Goal: Task Accomplishment & Management: Manage account settings

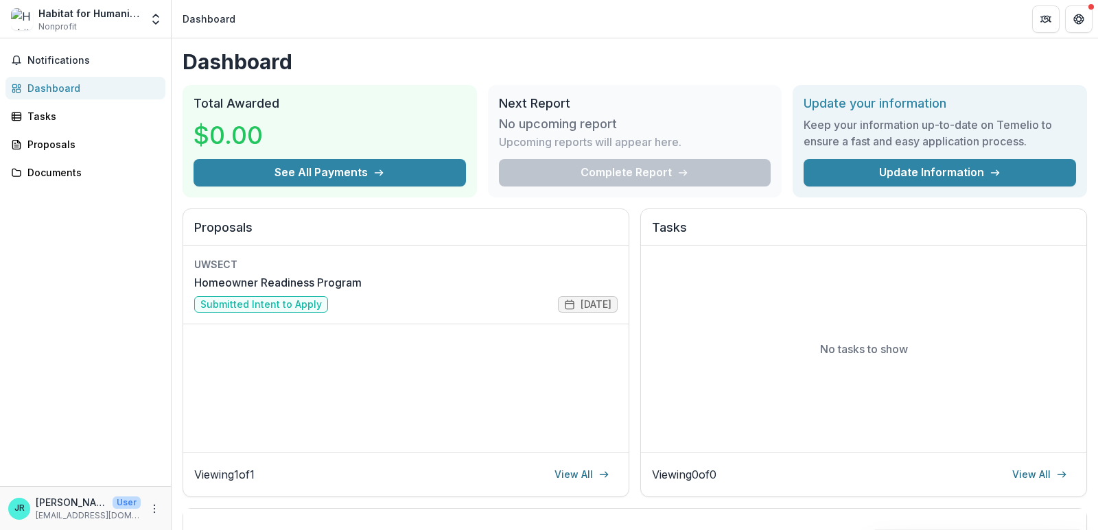
scroll to position [342, 0]
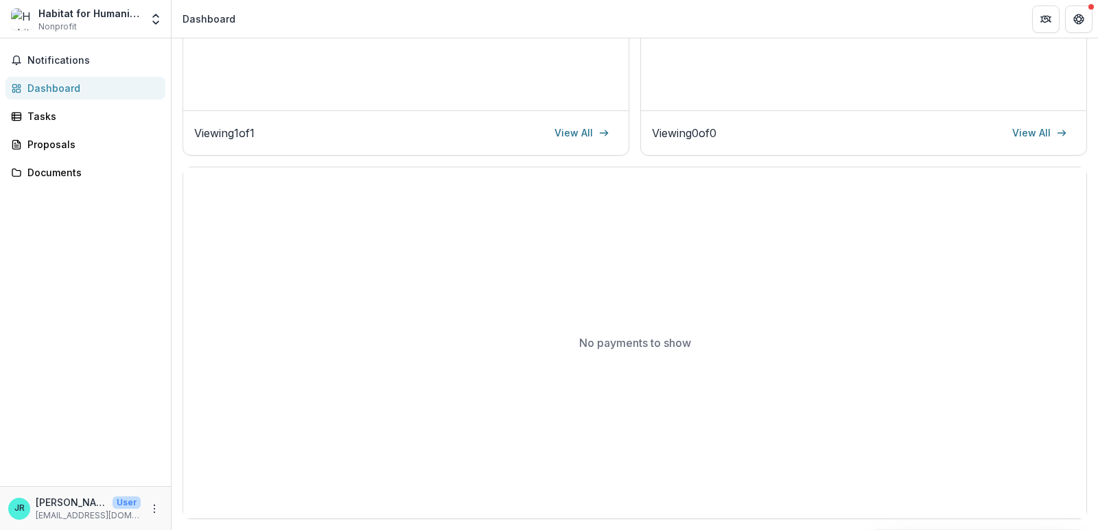
click at [19, 12] on img at bounding box center [22, 19] width 22 height 22
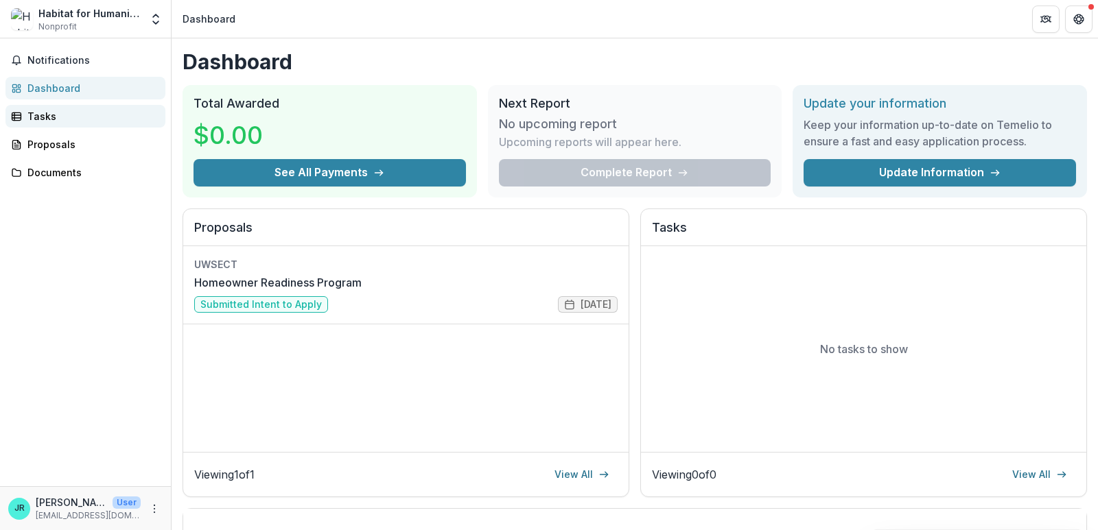
click at [67, 106] on link "Tasks" at bounding box center [85, 116] width 160 height 23
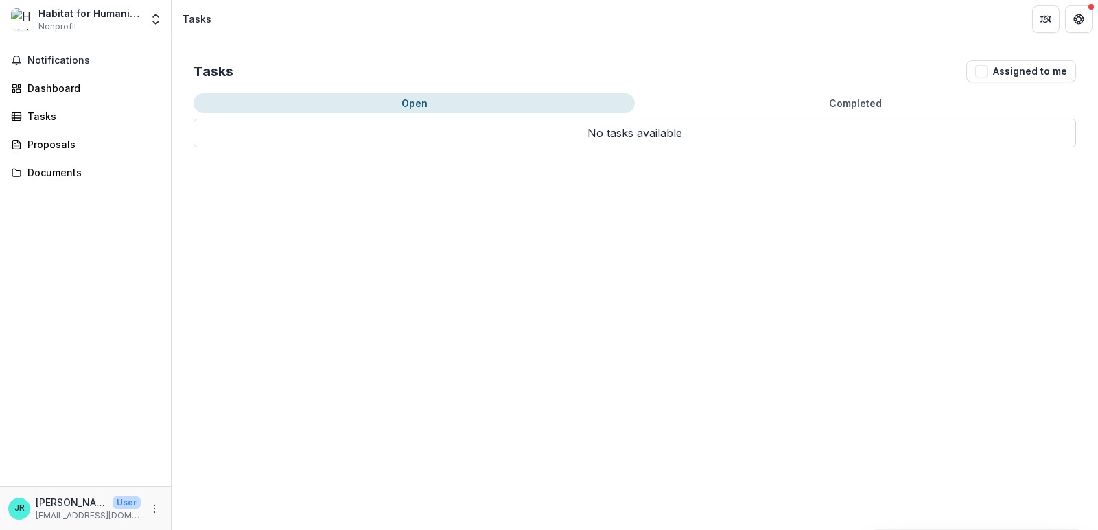
click at [41, 23] on span "Nonprofit" at bounding box center [57, 27] width 38 height 12
click at [11, 19] on img at bounding box center [22, 19] width 22 height 22
click at [48, 58] on span "Notifications" at bounding box center [93, 61] width 132 height 12
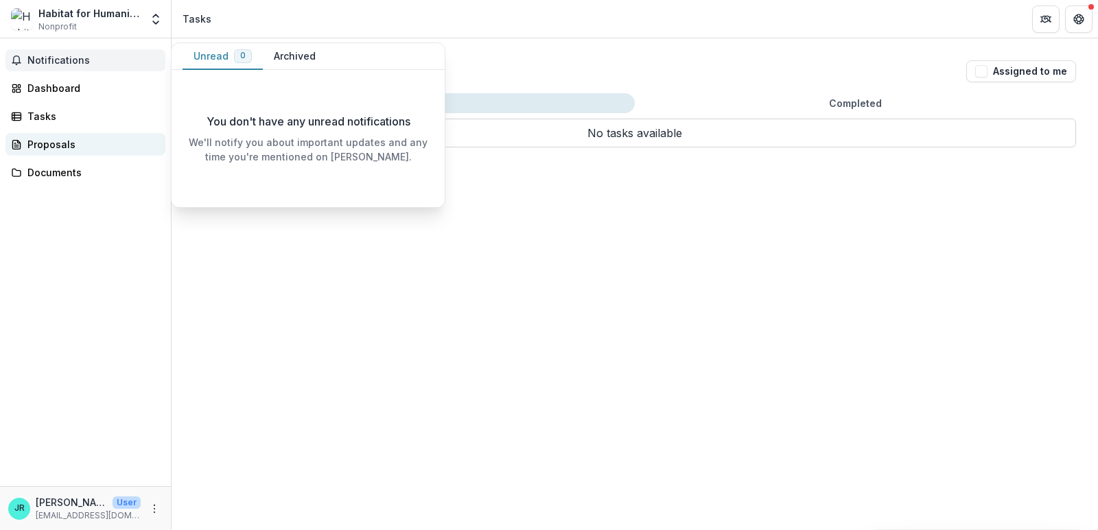
click at [57, 145] on div "Proposals" at bounding box center [90, 144] width 127 height 14
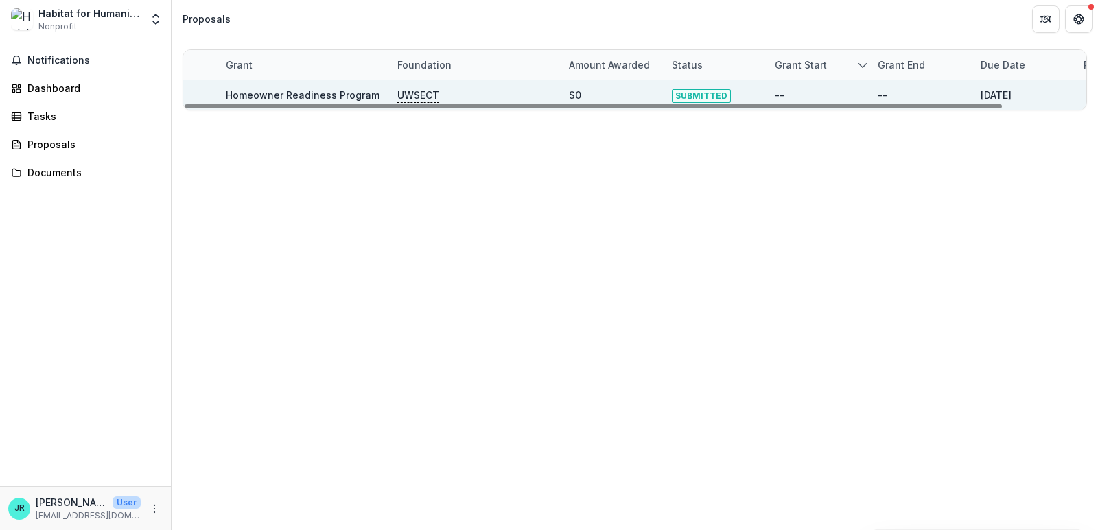
click at [412, 93] on p "UWSECT" at bounding box center [418, 95] width 42 height 15
click at [298, 96] on link "Homeowner Readiness Program" at bounding box center [303, 95] width 154 height 12
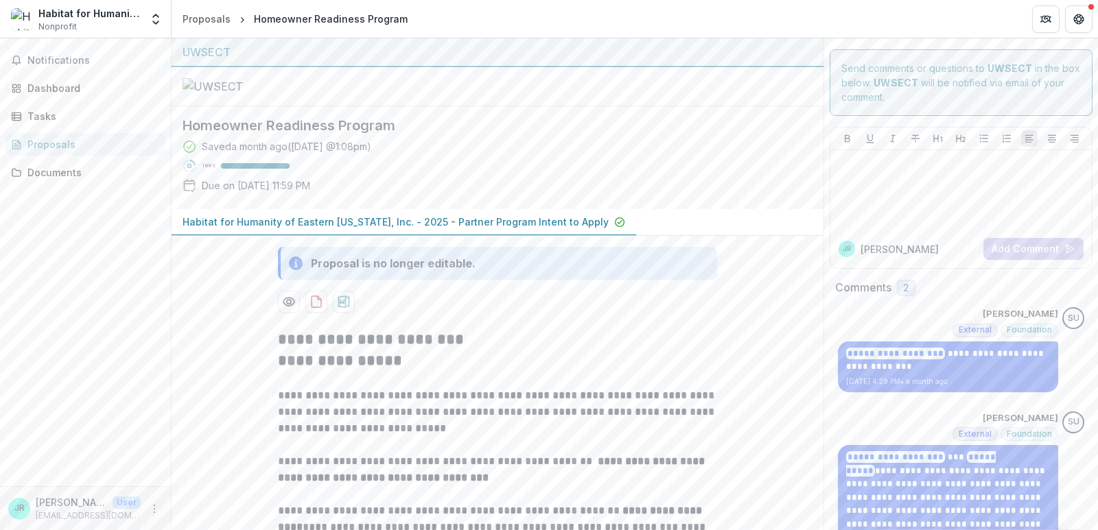
click at [143, 22] on div "Habitat for Humanity of Eastern Connecticut, Inc. Nonprofit Team Settings Setti…" at bounding box center [85, 18] width 160 height 27
click at [158, 25] on icon "Open entity switcher" at bounding box center [156, 19] width 14 height 14
click at [125, 79] on link "Settings" at bounding box center [85, 75] width 165 height 23
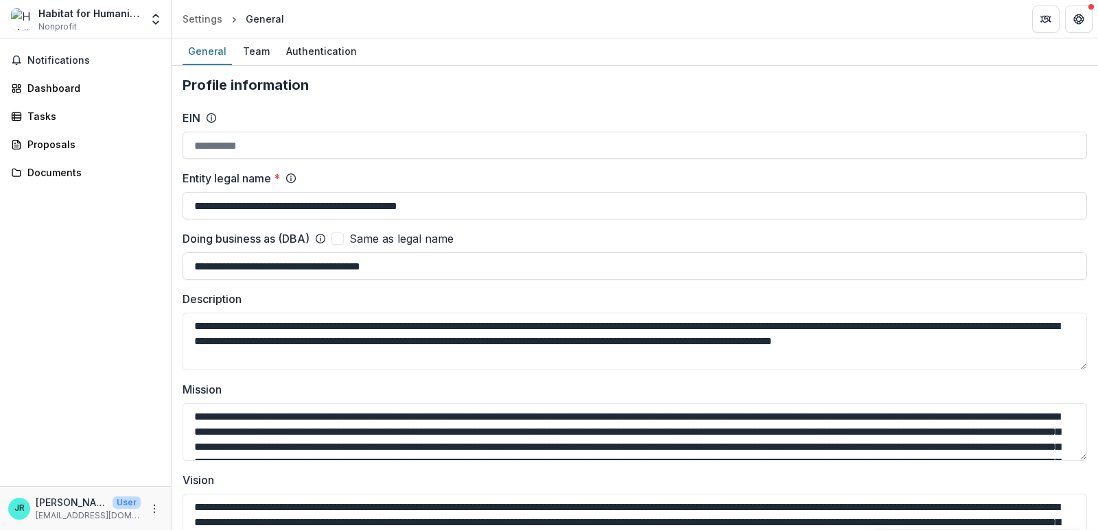
type input "**********"
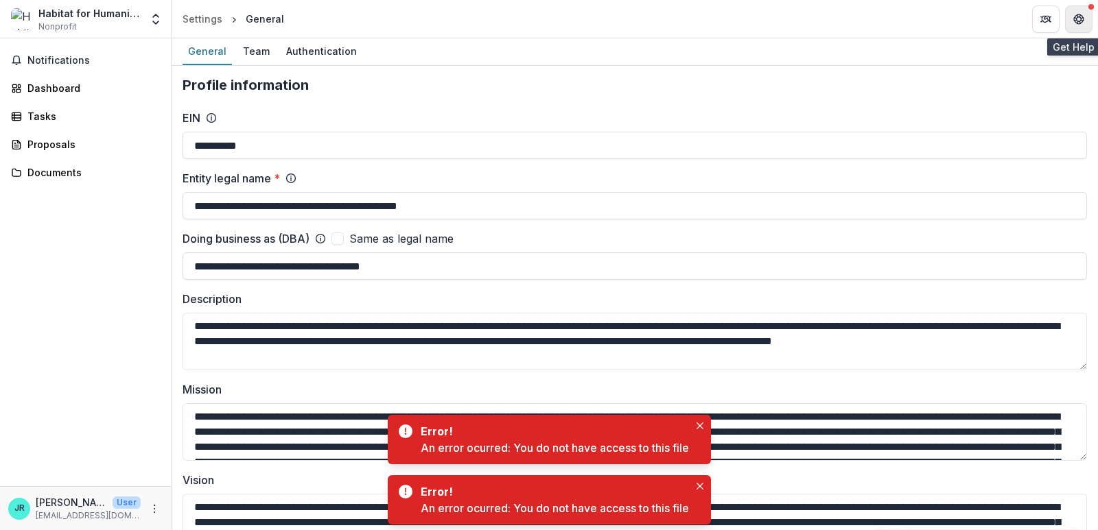
click at [1080, 18] on icon "Get Help" at bounding box center [1078, 19] width 11 height 11
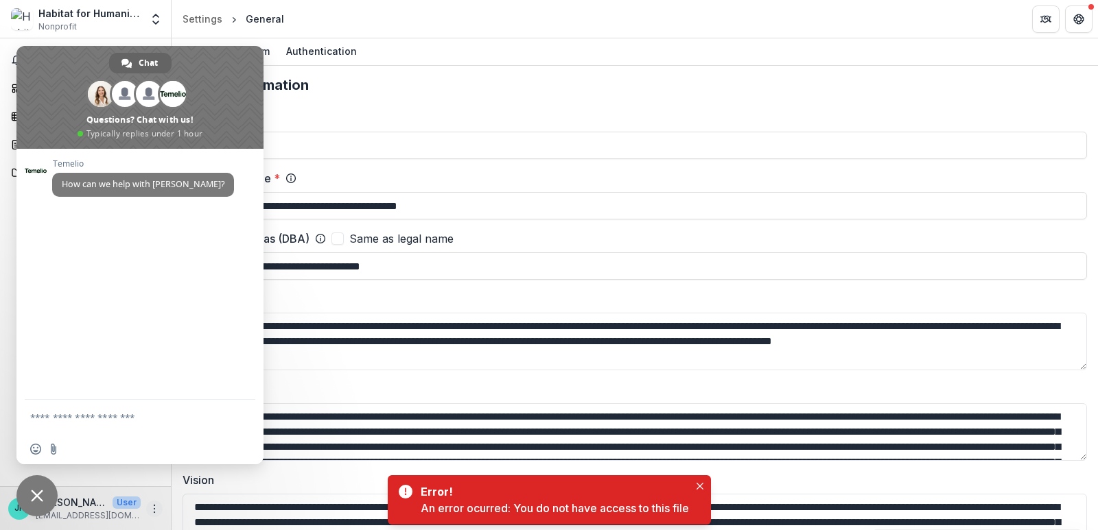
click at [152, 506] on icon "More" at bounding box center [154, 509] width 11 height 11
click at [197, 504] on button "Logout" at bounding box center [245, 502] width 147 height 23
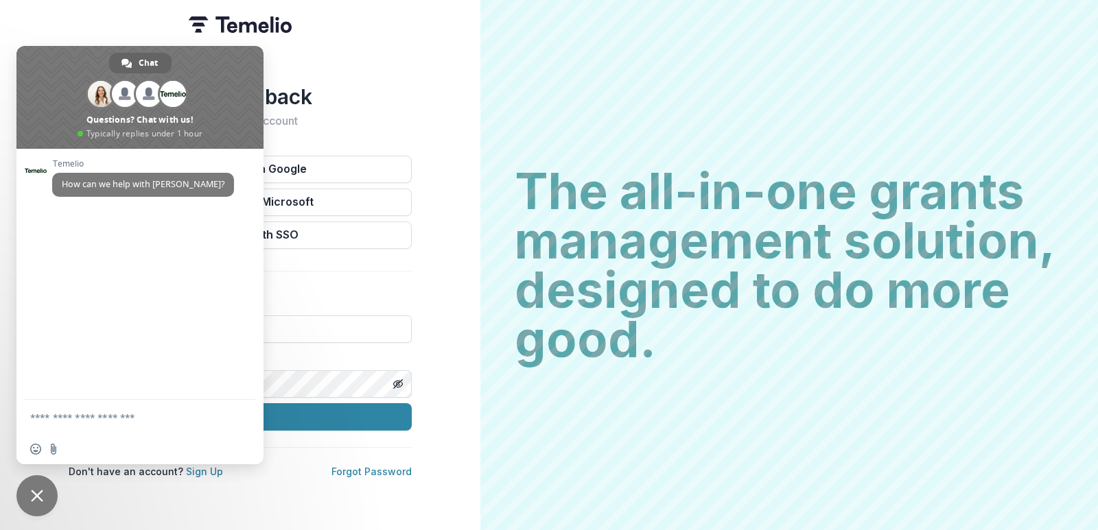
click at [455, 256] on div "Welcome back Sign into your account Continue with Google Continue with Microsof…" at bounding box center [240, 265] width 480 height 530
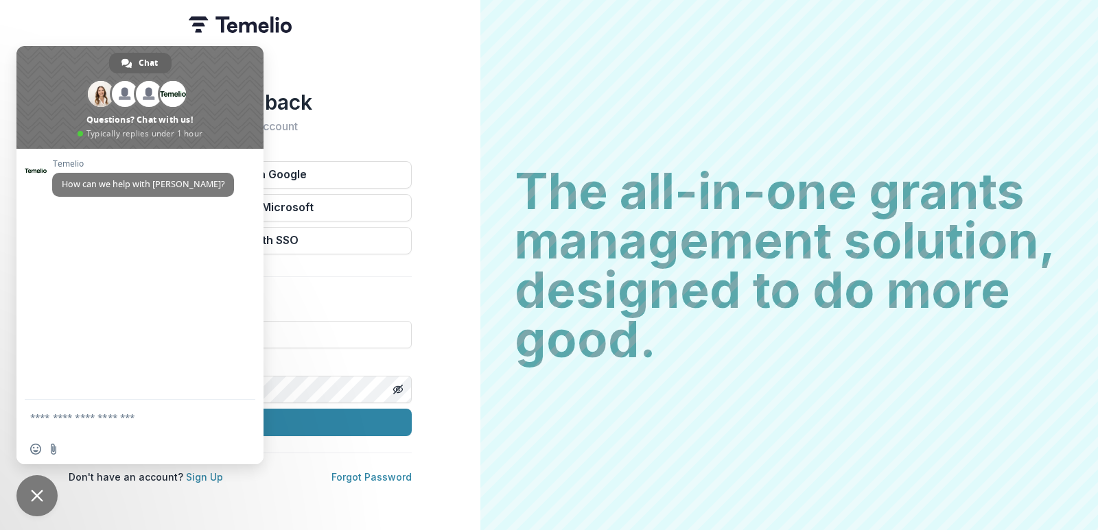
click at [38, 487] on span "Close chat" at bounding box center [36, 495] width 41 height 41
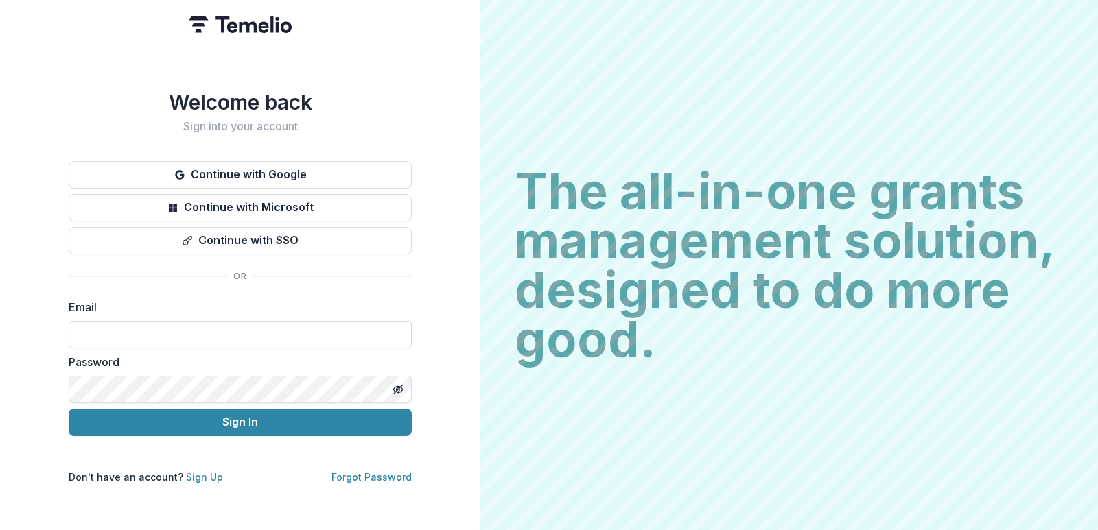
click at [257, 321] on input at bounding box center [240, 334] width 343 height 27
type input "**********"
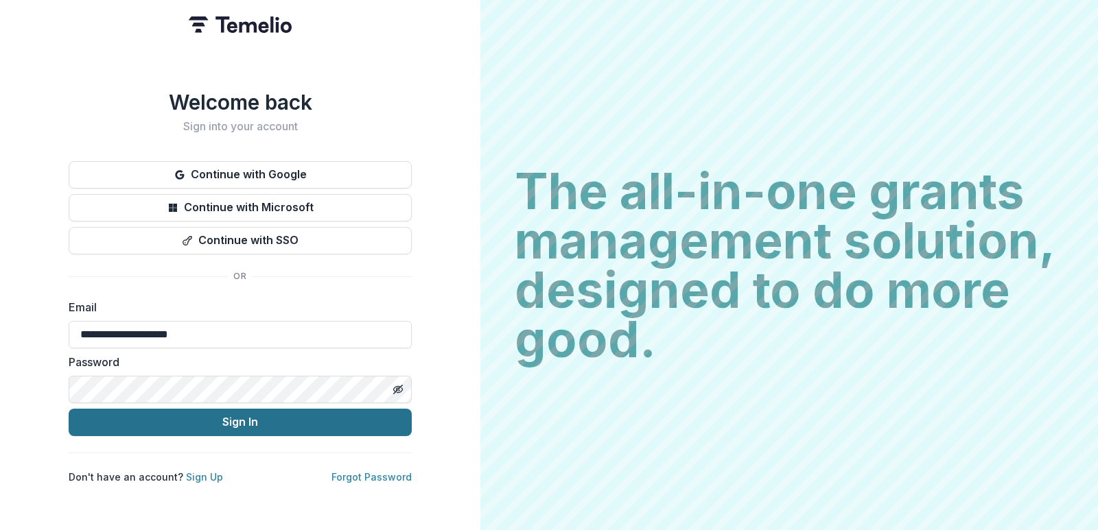
click at [268, 427] on button "Sign In" at bounding box center [240, 422] width 343 height 27
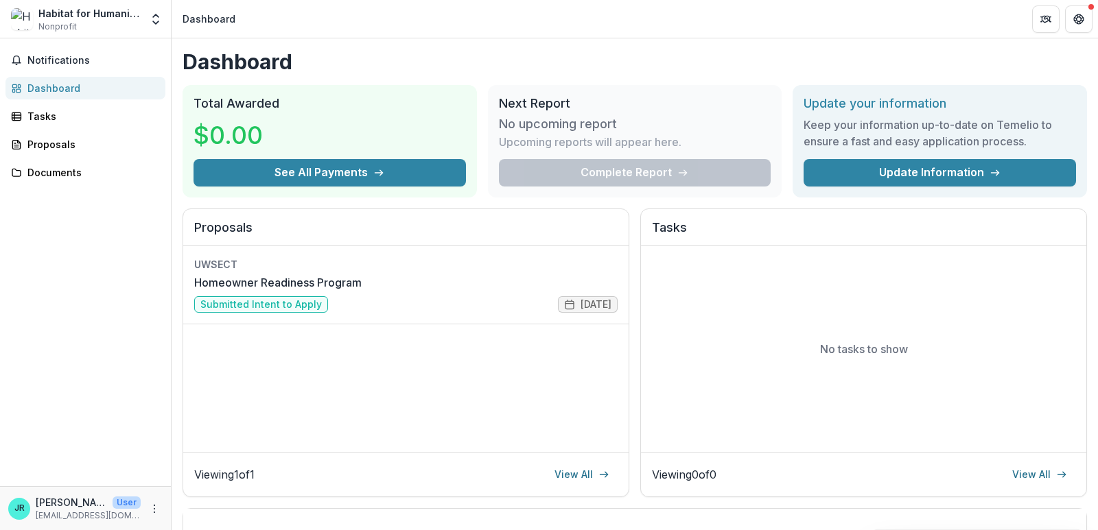
click at [71, 91] on div "Dashboard" at bounding box center [90, 88] width 127 height 14
click at [64, 89] on div "Dashboard" at bounding box center [90, 88] width 127 height 14
click at [88, 58] on span "Notifications" at bounding box center [93, 61] width 132 height 12
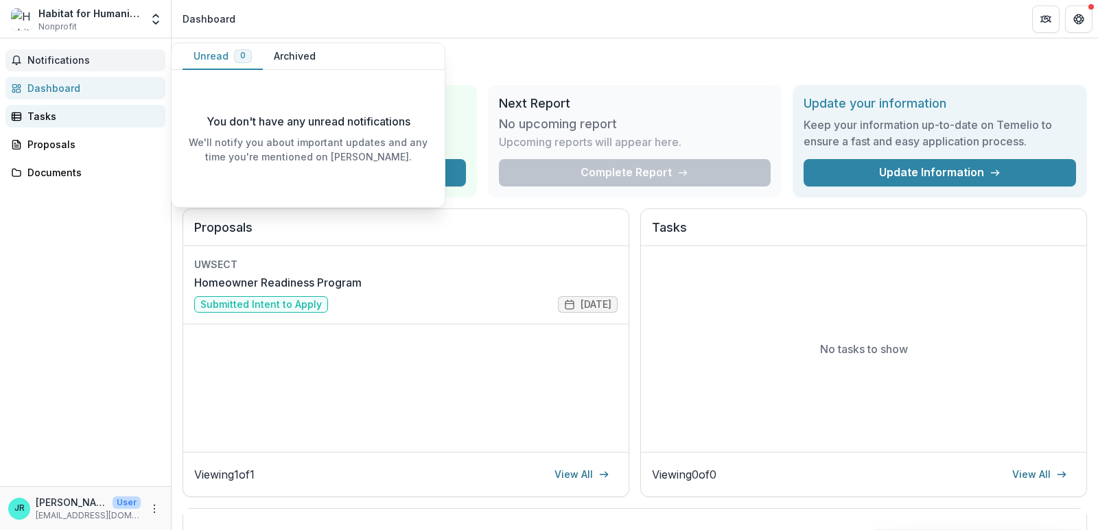
click at [83, 121] on div "Tasks" at bounding box center [90, 116] width 127 height 14
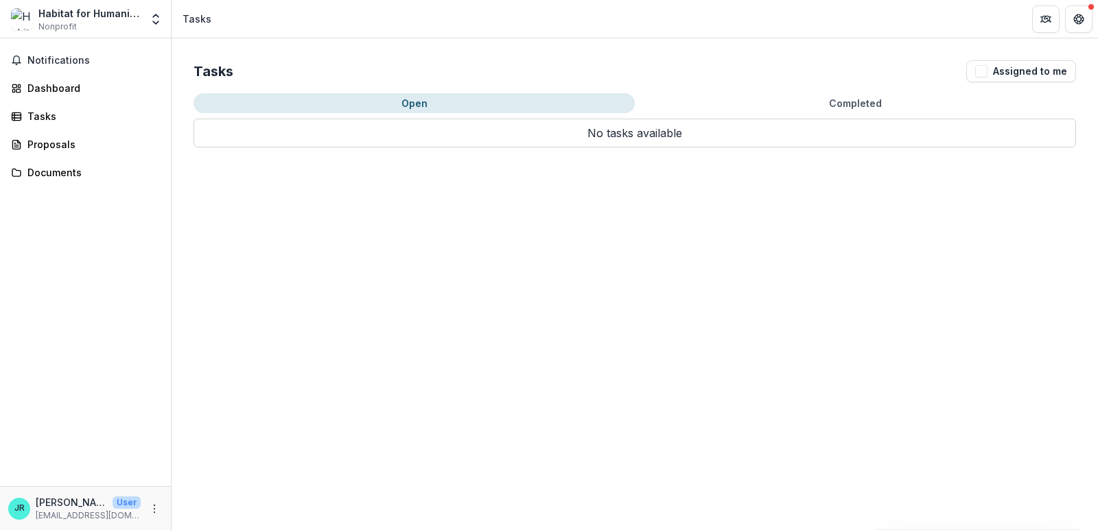
click at [748, 104] on button "Completed" at bounding box center [855, 103] width 441 height 20
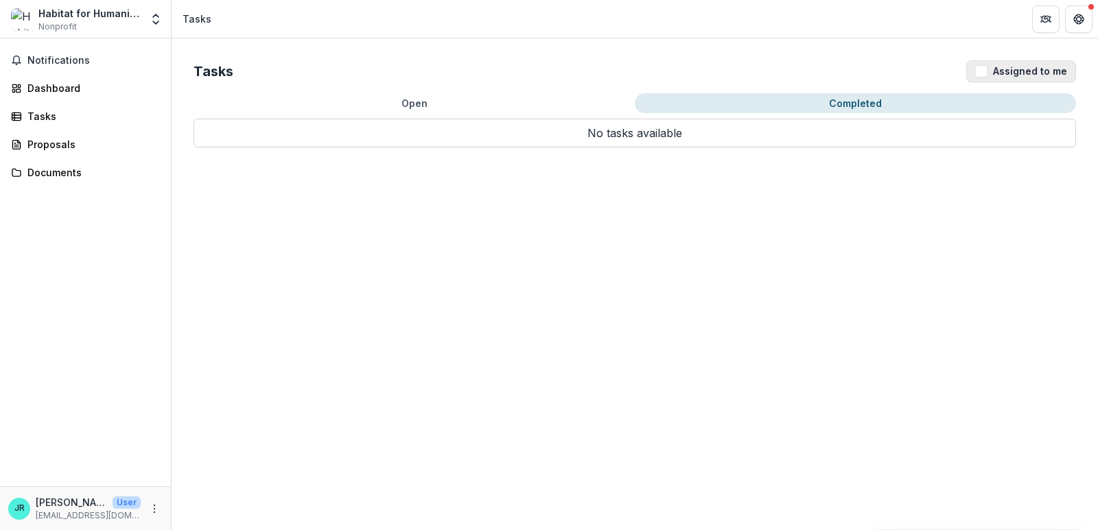
click at [987, 75] on span "button" at bounding box center [981, 71] width 12 height 12
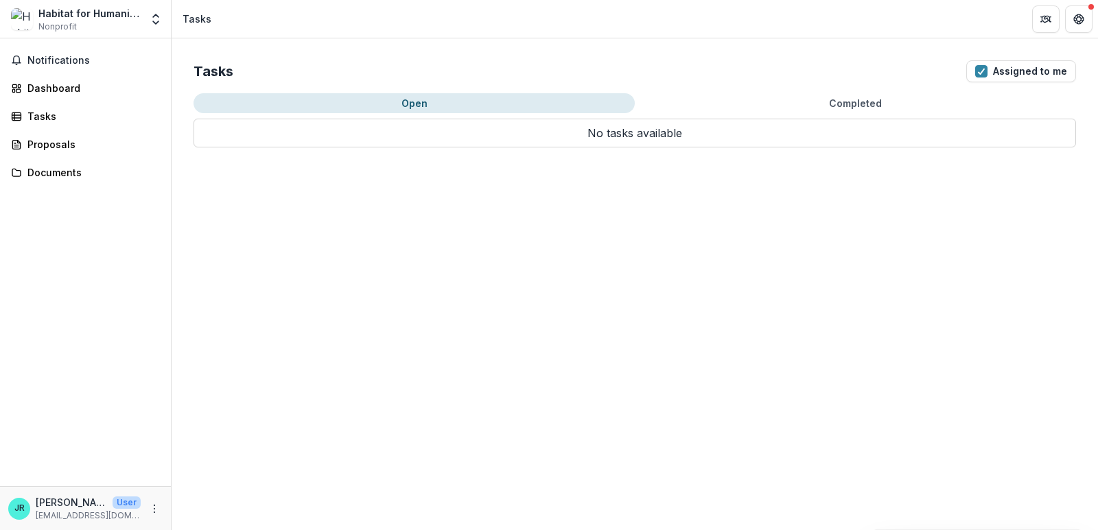
click at [412, 111] on button "Open" at bounding box center [413, 103] width 441 height 20
click at [60, 178] on div "Documents" at bounding box center [90, 172] width 127 height 14
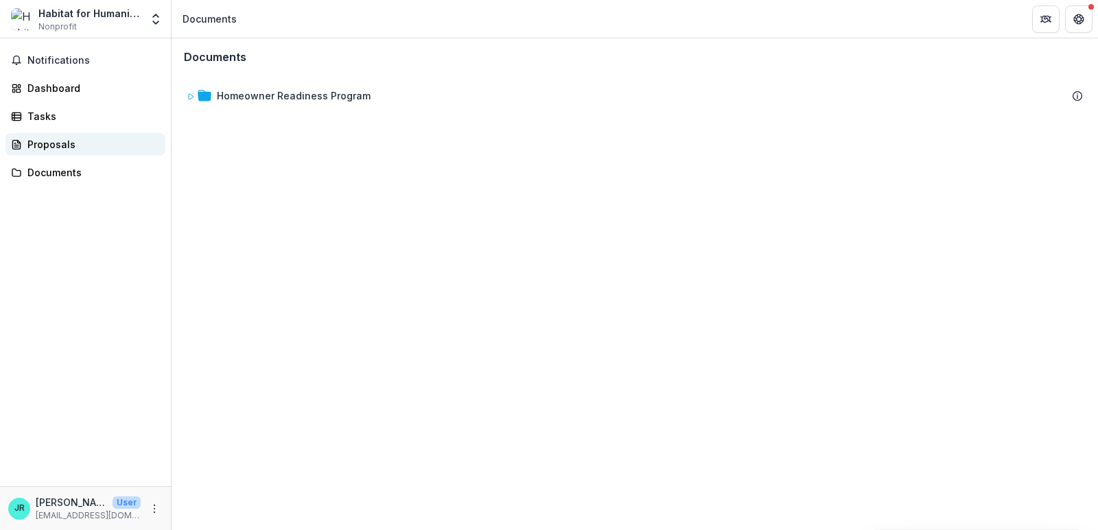
click at [64, 145] on div "Proposals" at bounding box center [90, 144] width 127 height 14
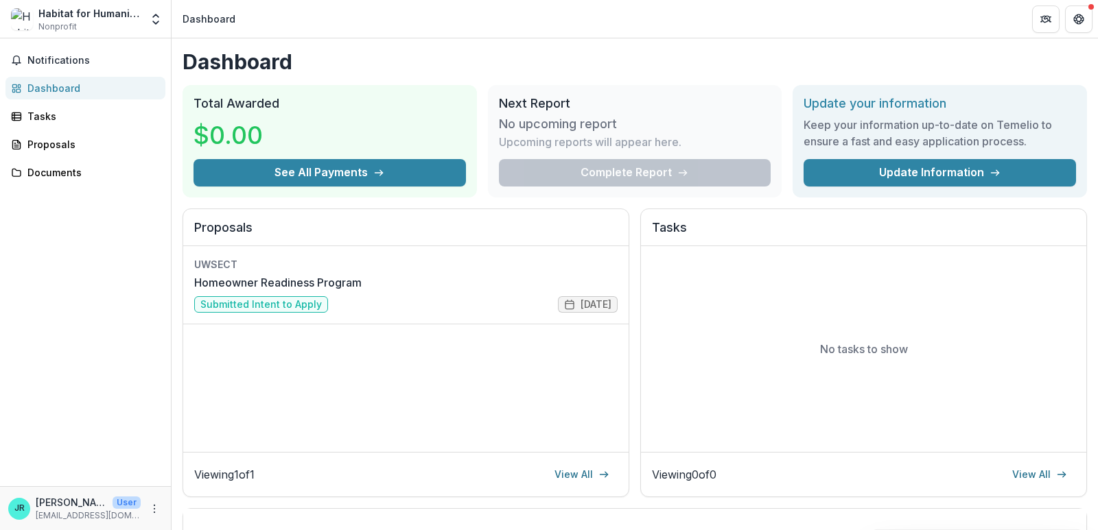
click at [542, 162] on div "Complete Report" at bounding box center [635, 172] width 272 height 27
click at [578, 480] on link "View All" at bounding box center [581, 475] width 71 height 22
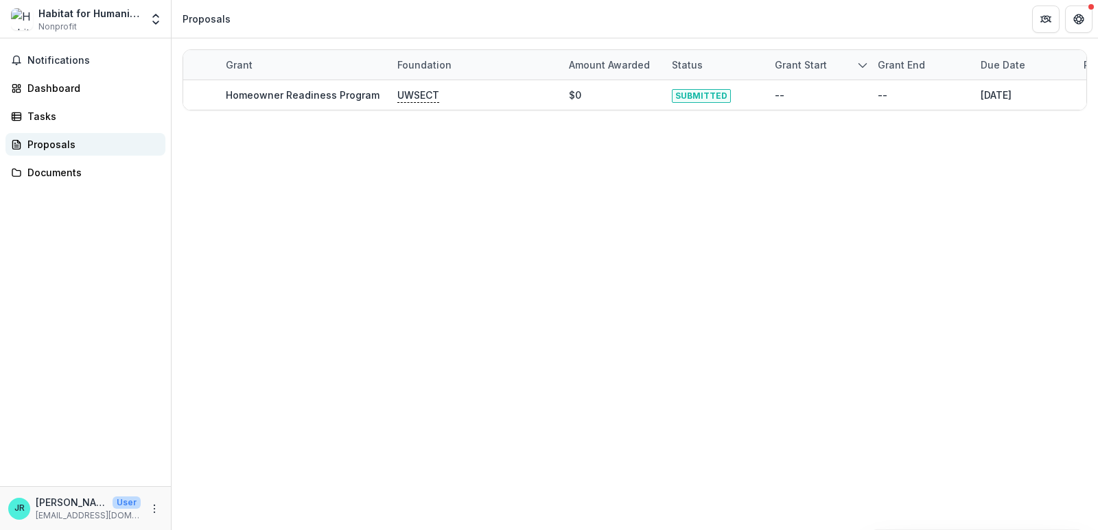
click at [62, 147] on div "Proposals" at bounding box center [90, 144] width 127 height 14
click at [57, 117] on div "Tasks" at bounding box center [90, 116] width 127 height 14
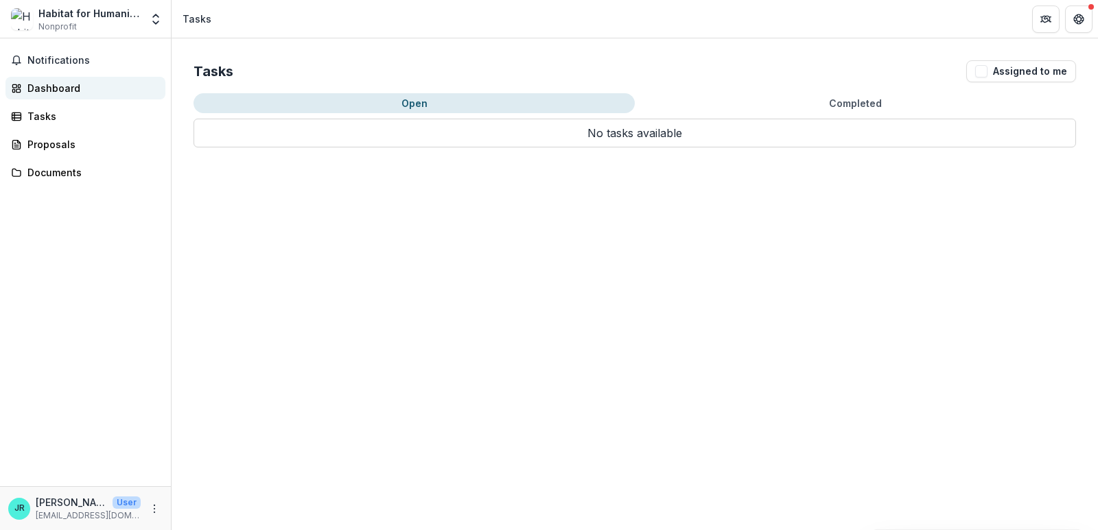
click at [40, 93] on div "Dashboard" at bounding box center [90, 88] width 127 height 14
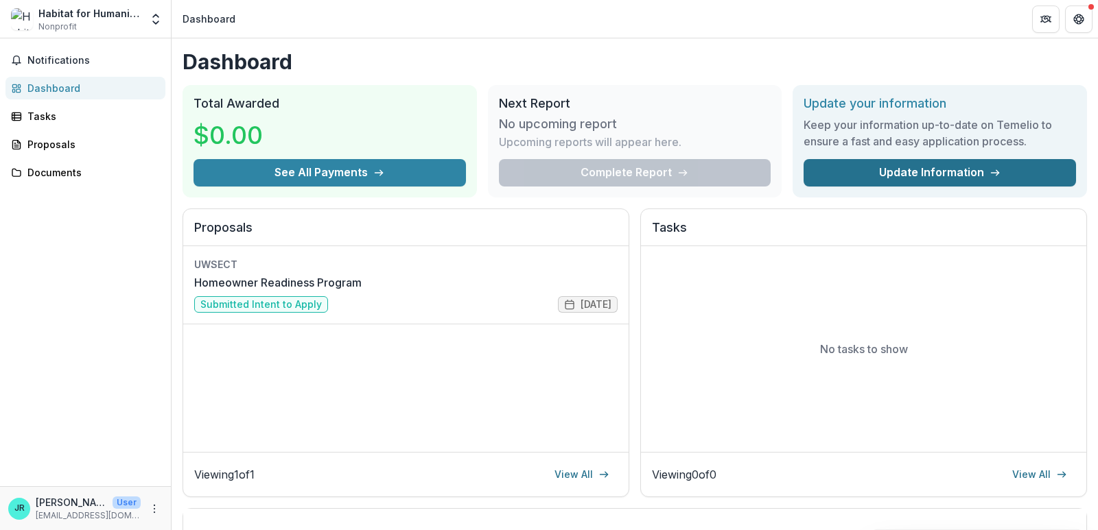
click at [917, 175] on link "Update Information" at bounding box center [939, 172] width 272 height 27
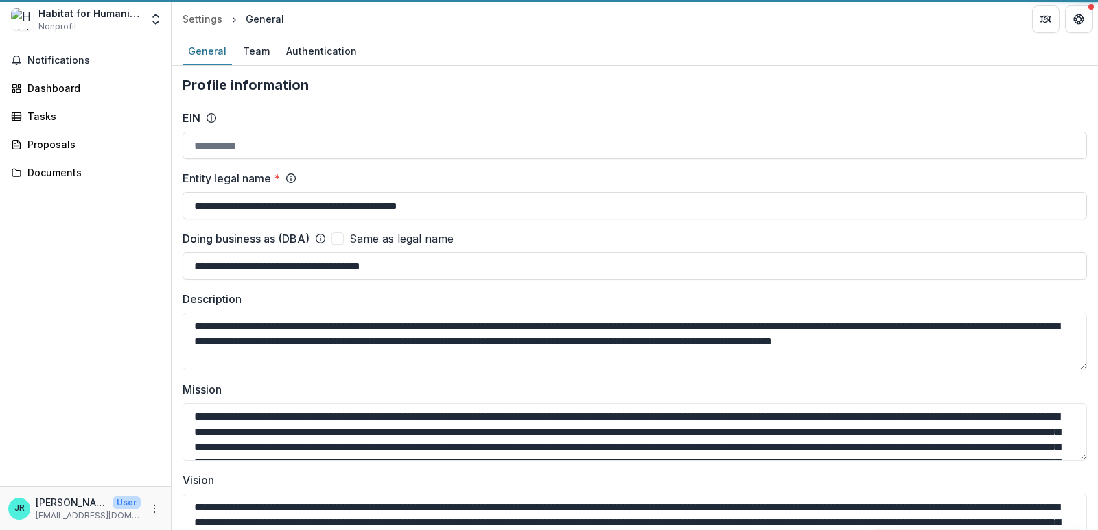
type input "**********"
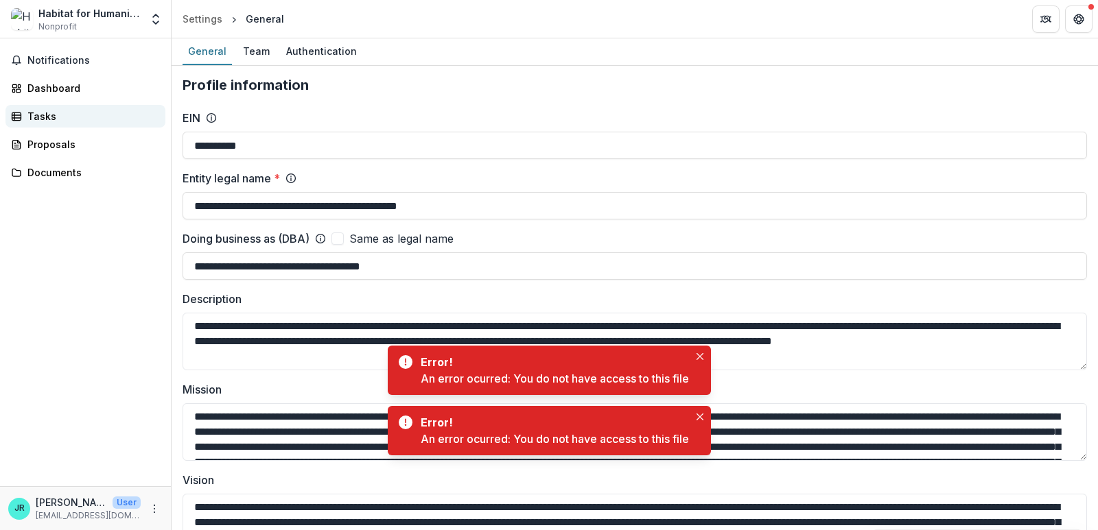
click at [59, 118] on div "Tasks" at bounding box center [90, 116] width 127 height 14
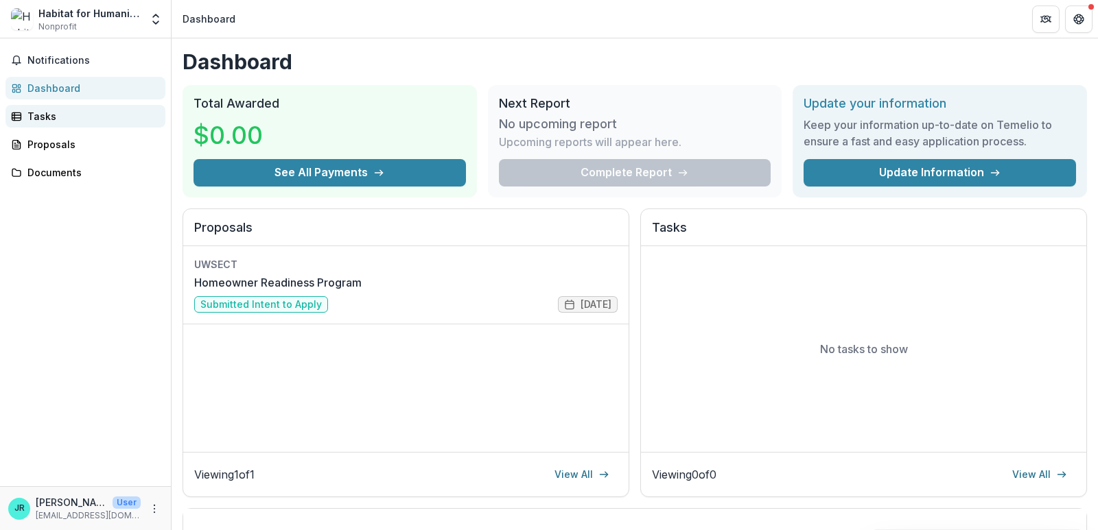
click at [48, 119] on div "Tasks" at bounding box center [90, 116] width 127 height 14
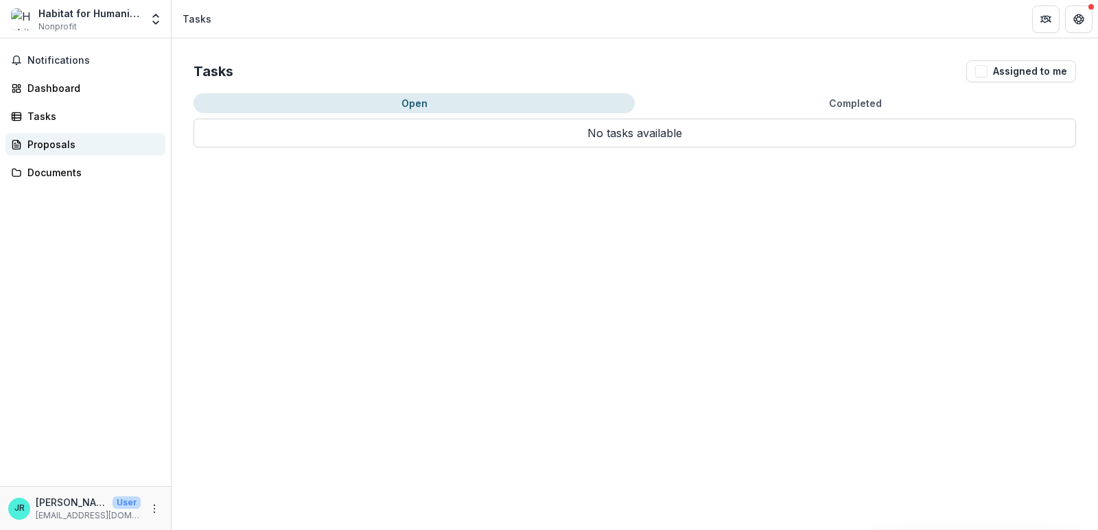
click at [45, 141] on div "Proposals" at bounding box center [90, 144] width 127 height 14
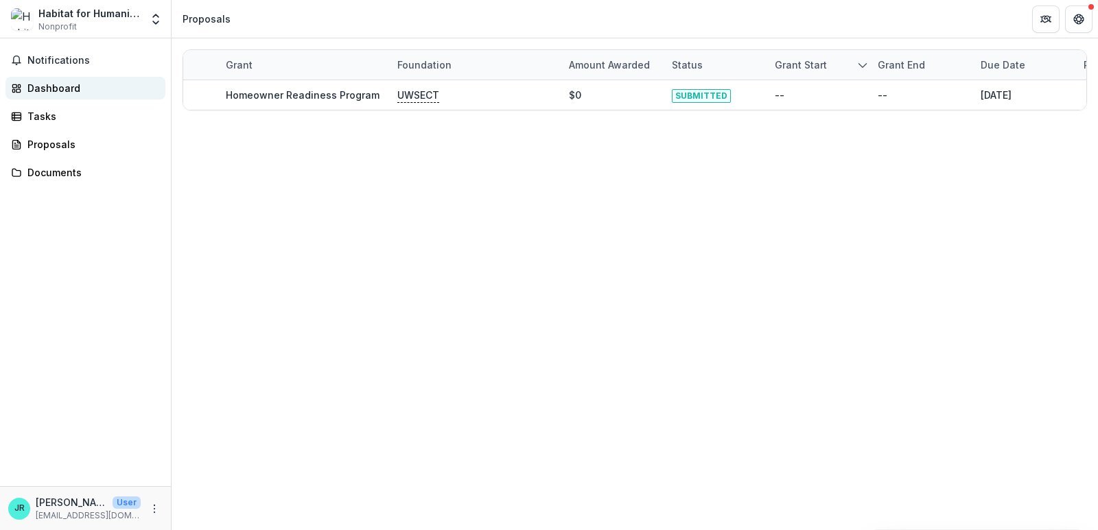
click at [55, 86] on div "Dashboard" at bounding box center [90, 88] width 127 height 14
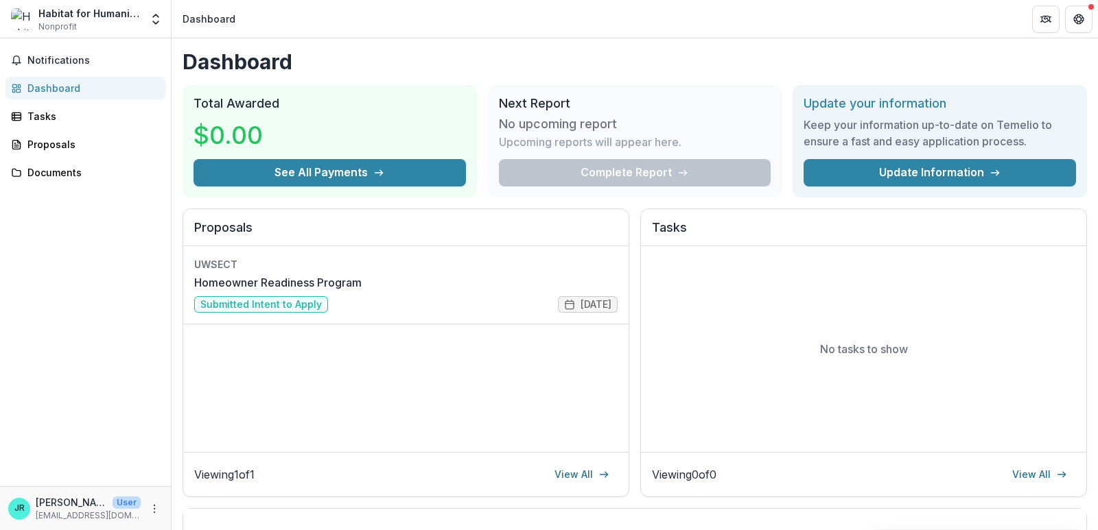
click at [55, 86] on div "Dashboard" at bounding box center [90, 88] width 127 height 14
click at [62, 126] on link "Tasks" at bounding box center [85, 116] width 160 height 23
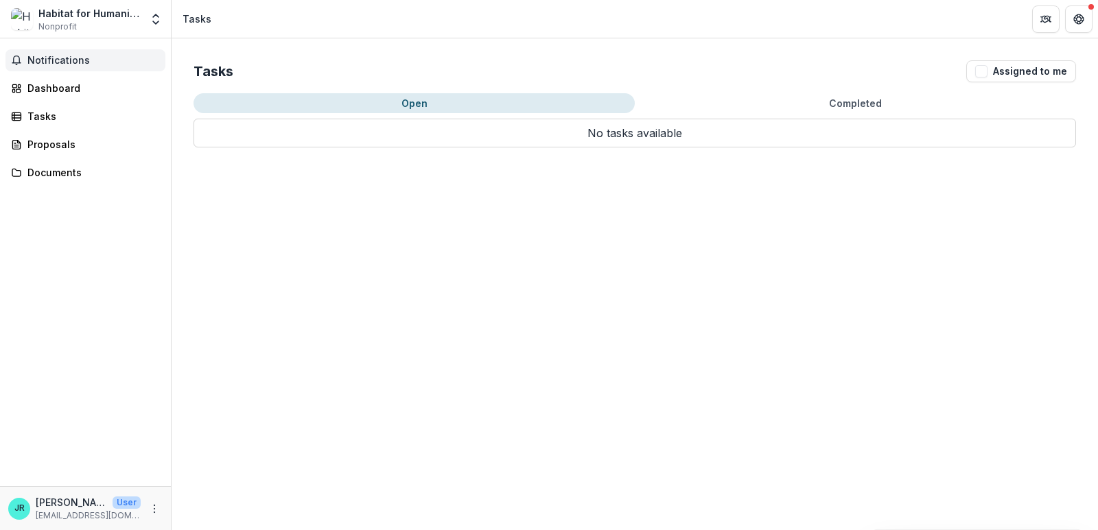
click at [49, 67] on button "Notifications" at bounding box center [85, 60] width 160 height 22
click at [56, 86] on div "Dashboard" at bounding box center [90, 88] width 127 height 14
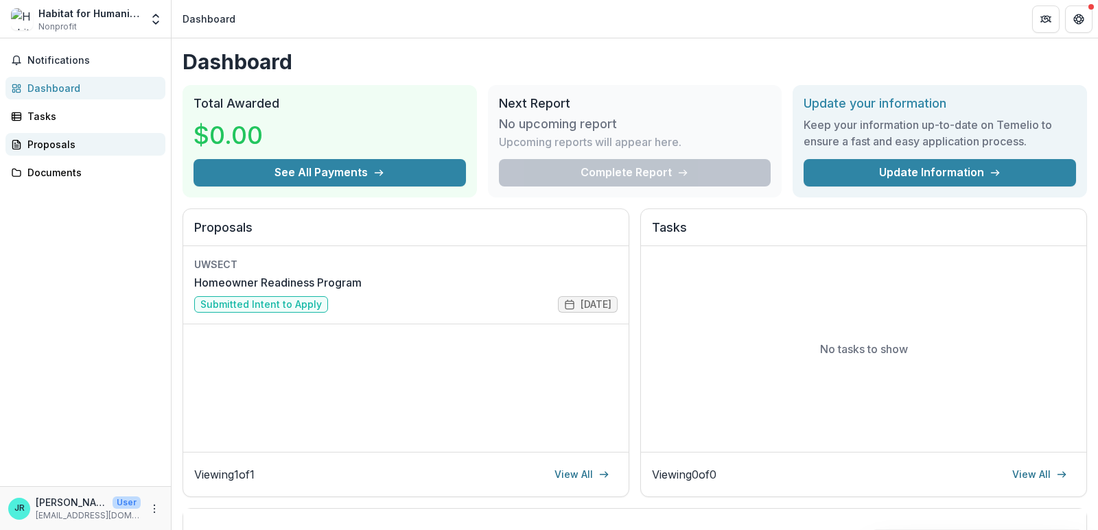
click at [65, 134] on link "Proposals" at bounding box center [85, 144] width 160 height 23
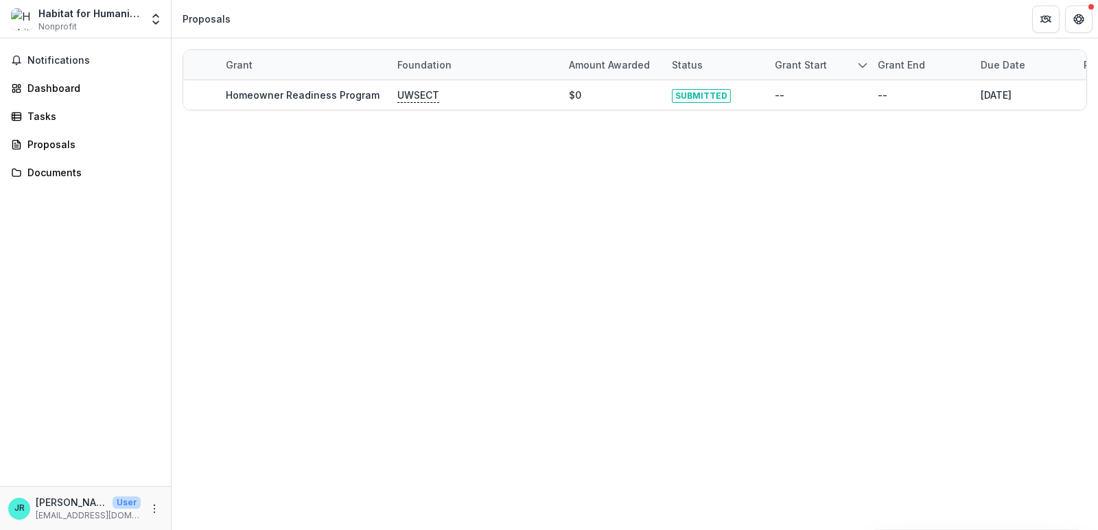
click at [21, 14] on img at bounding box center [22, 19] width 22 height 22
click at [156, 23] on polyline "Open entity switcher" at bounding box center [155, 22] width 5 height 3
click at [130, 123] on div "Tasks" at bounding box center [90, 116] width 127 height 14
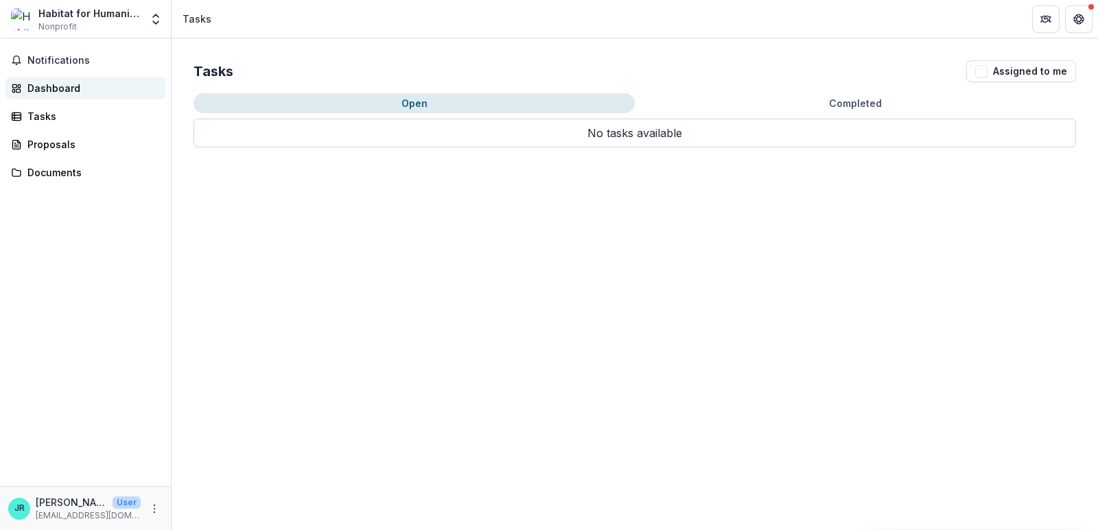
click at [84, 86] on div "Dashboard" at bounding box center [90, 88] width 127 height 14
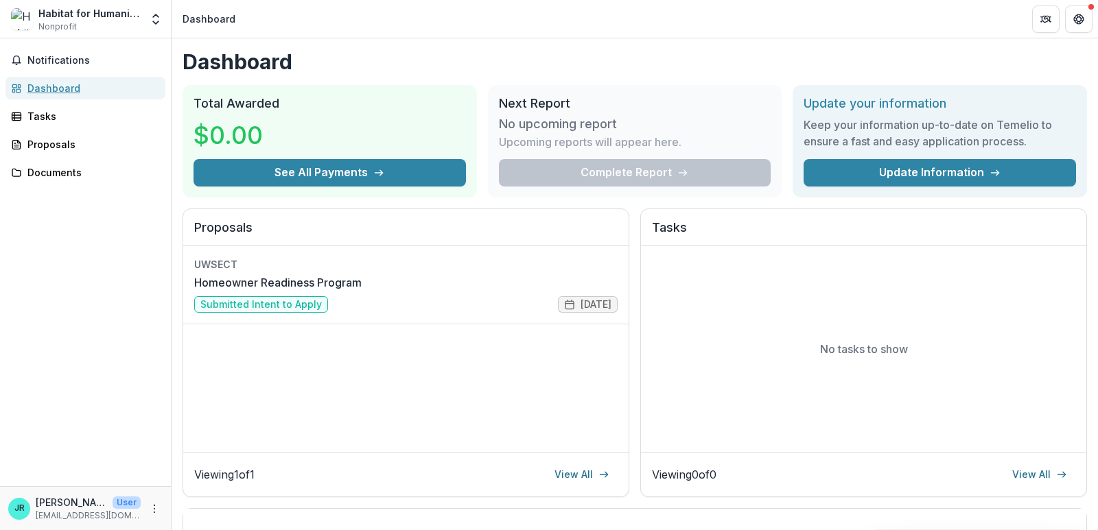
scroll to position [342, 0]
click at [27, 27] on img at bounding box center [22, 19] width 22 height 22
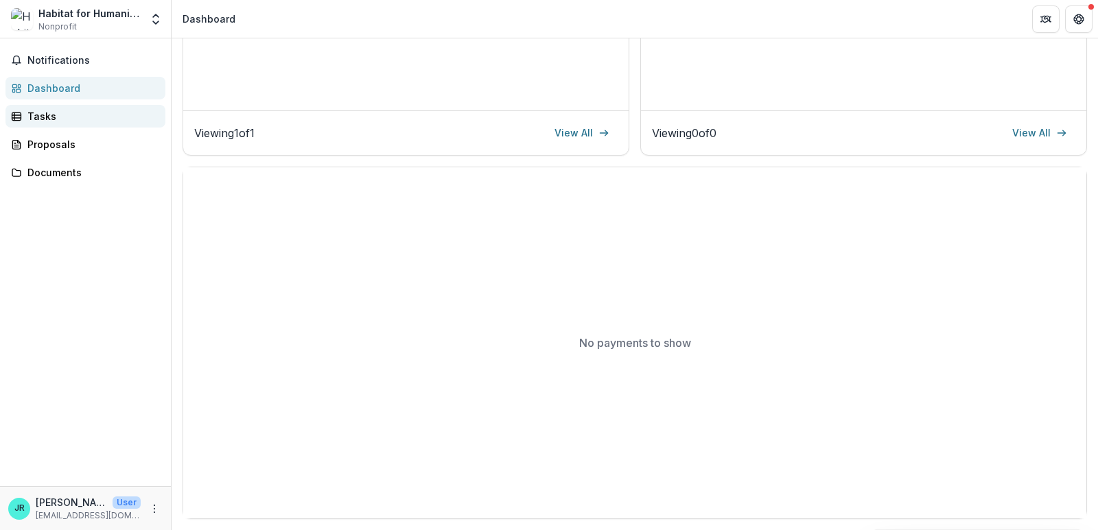
click at [50, 115] on div "Tasks" at bounding box center [90, 116] width 127 height 14
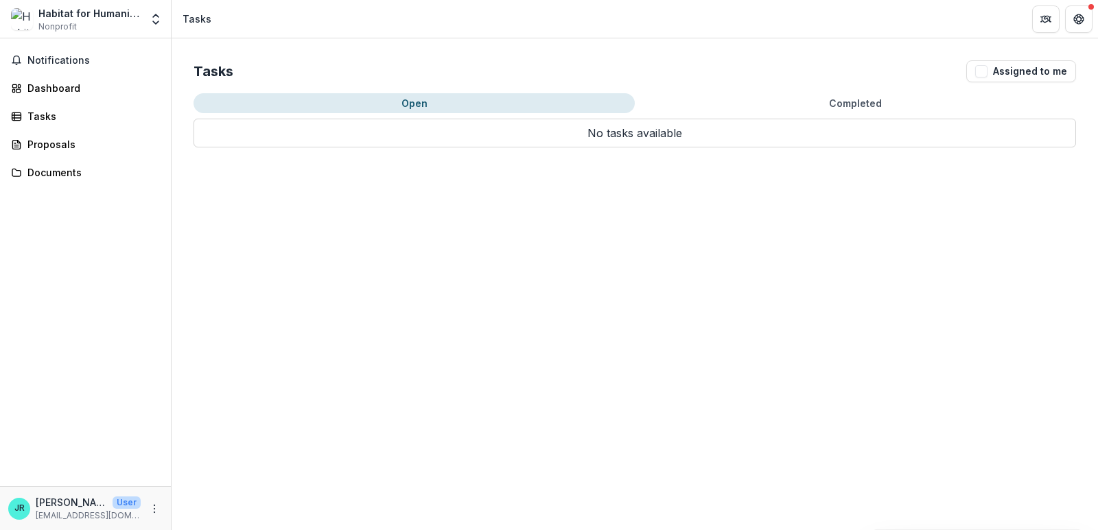
click at [110, 16] on div "Habitat for Humanity of Eastern [US_STATE], Inc." at bounding box center [89, 13] width 102 height 14
click at [157, 16] on polyline "Open entity switcher" at bounding box center [155, 15] width 5 height 3
click at [67, 77] on link "Settings" at bounding box center [85, 75] width 165 height 23
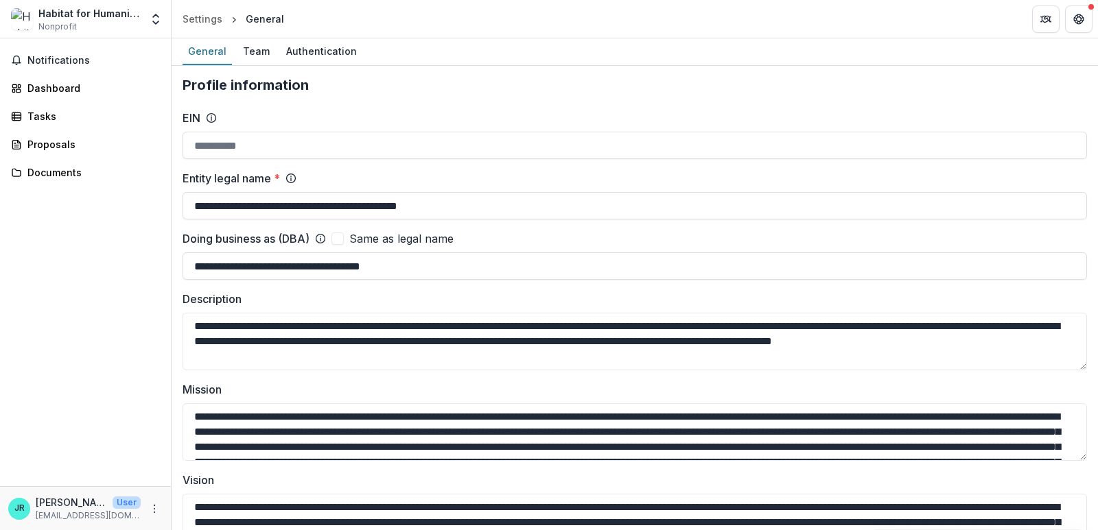
type input "**********"
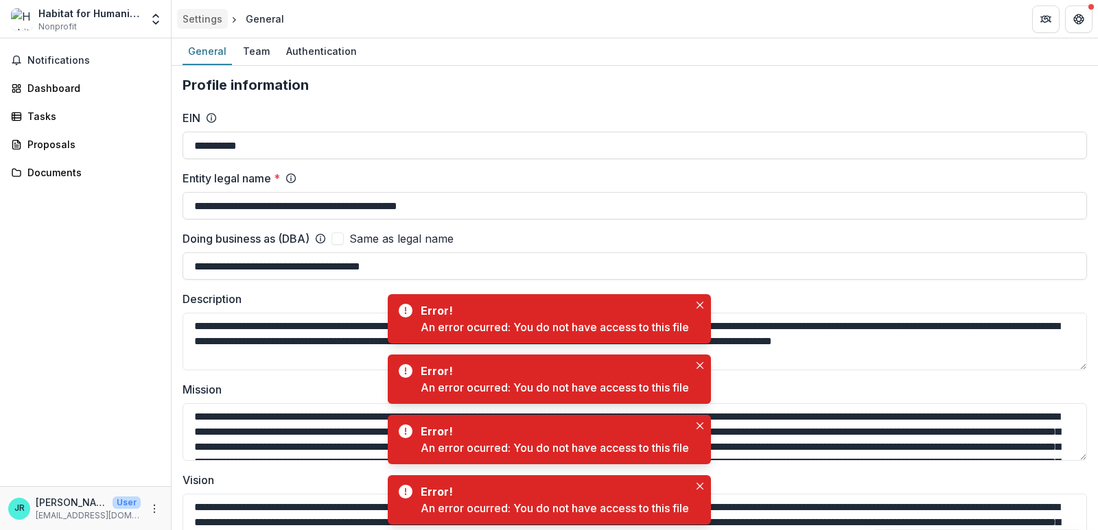
click at [201, 23] on div "Settings" at bounding box center [202, 19] width 40 height 14
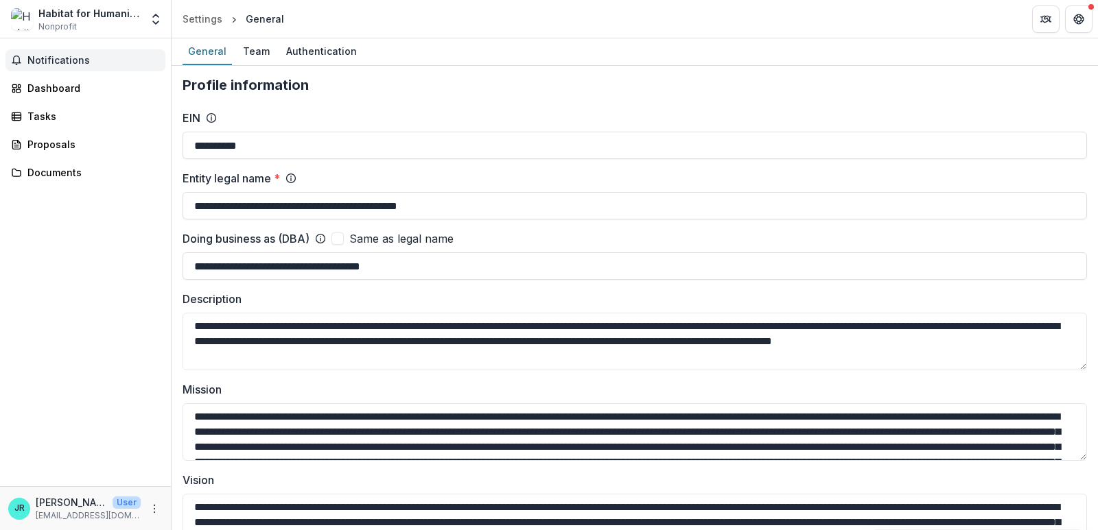
click at [58, 66] on span "Notifications" at bounding box center [93, 61] width 132 height 12
click at [36, 94] on div "Dashboard" at bounding box center [90, 88] width 127 height 14
